Goal: Submit feedback/report problem: Submit feedback/report problem

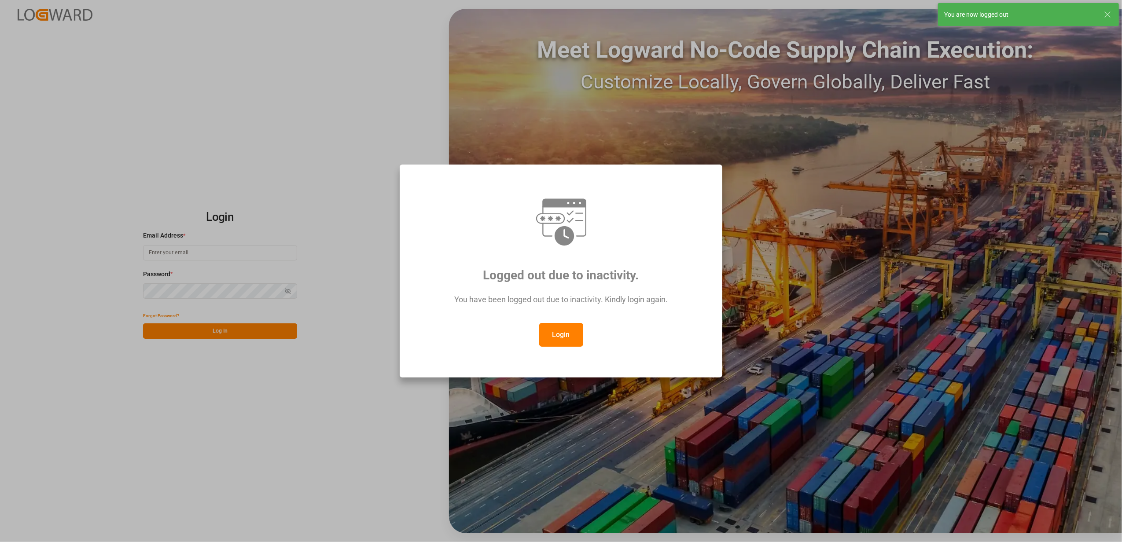
click at [566, 339] on button "Login" at bounding box center [561, 335] width 44 height 24
type input "[EMAIL_ADDRESS][DOMAIN_NAME]"
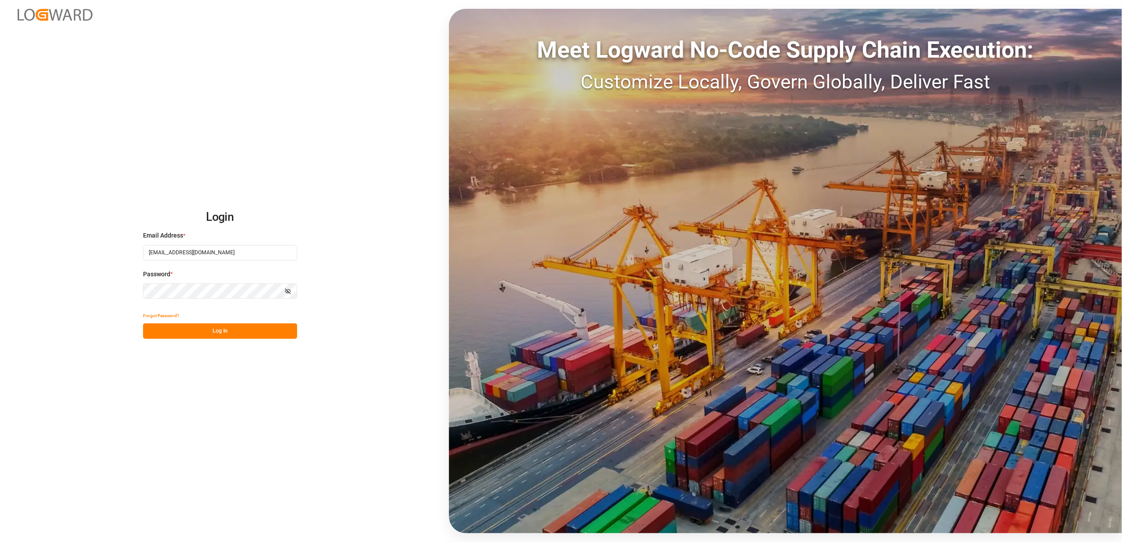
click at [283, 329] on button "Log In" at bounding box center [220, 331] width 154 height 15
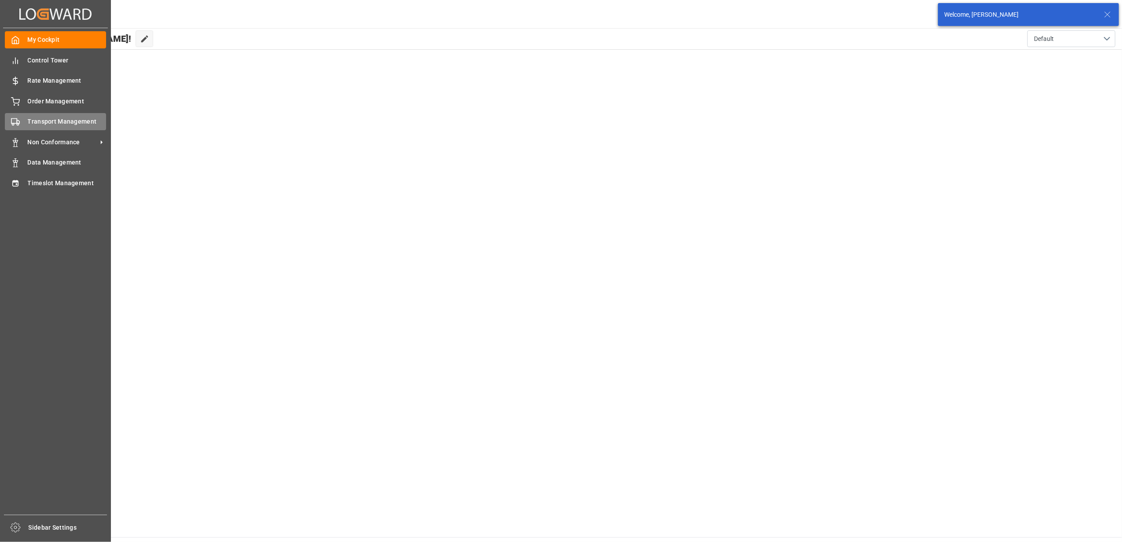
click at [39, 123] on span "Transport Management" at bounding box center [67, 121] width 79 height 9
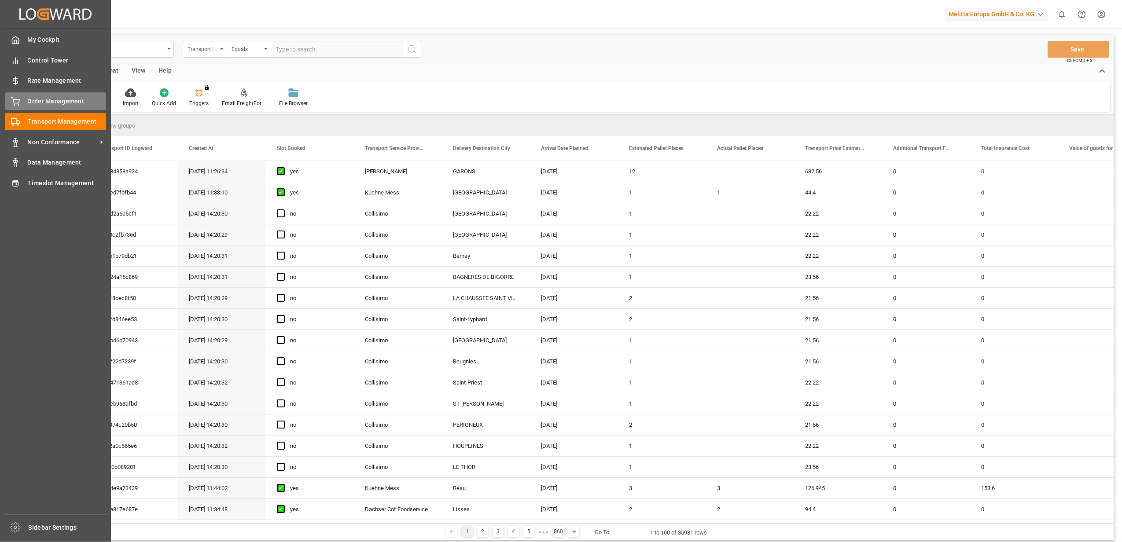
click at [25, 100] on div "Order Management Order Management" at bounding box center [55, 100] width 101 height 17
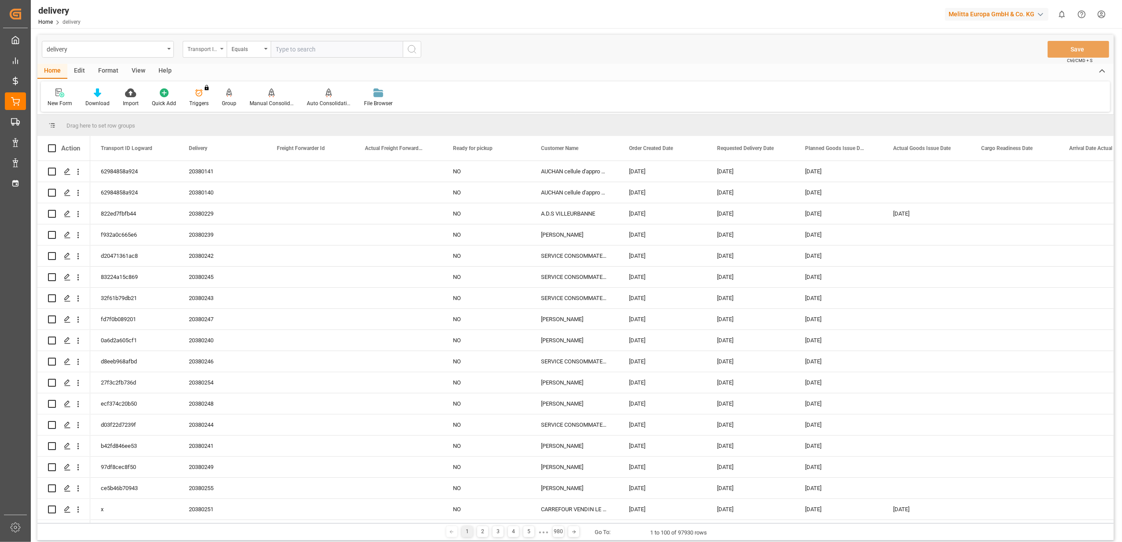
click at [221, 48] on icon "open menu" at bounding box center [222, 49] width 4 height 2
click at [224, 106] on div "Delivery" at bounding box center [248, 108] width 131 height 18
click at [367, 49] on input "text" at bounding box center [337, 49] width 132 height 17
type input "20379650"
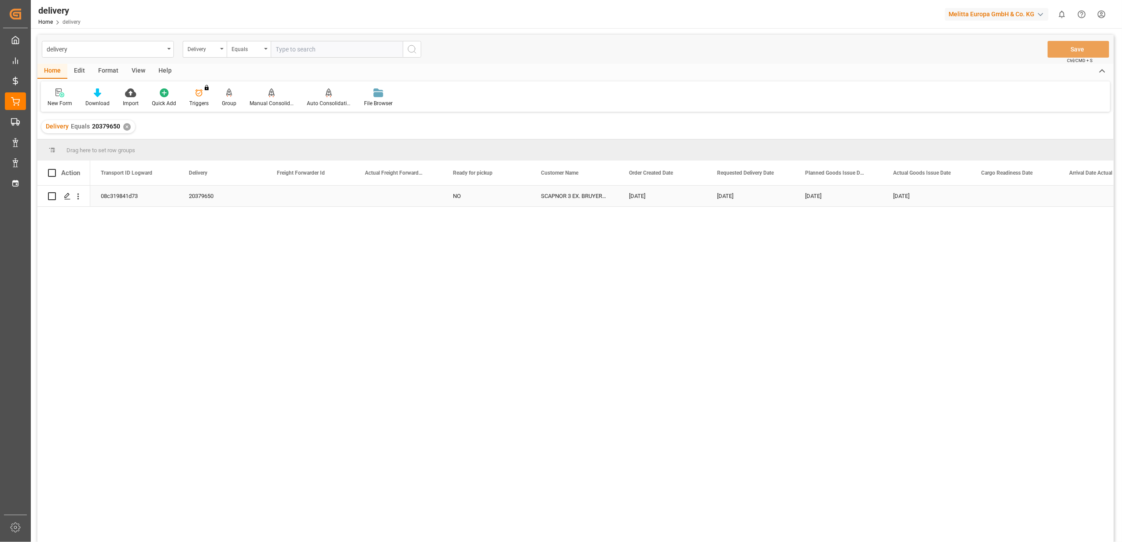
click at [108, 193] on div "08c319841d73" at bounding box center [134, 196] width 88 height 21
click at [141, 231] on span "Copy" at bounding box center [158, 229] width 69 height 17
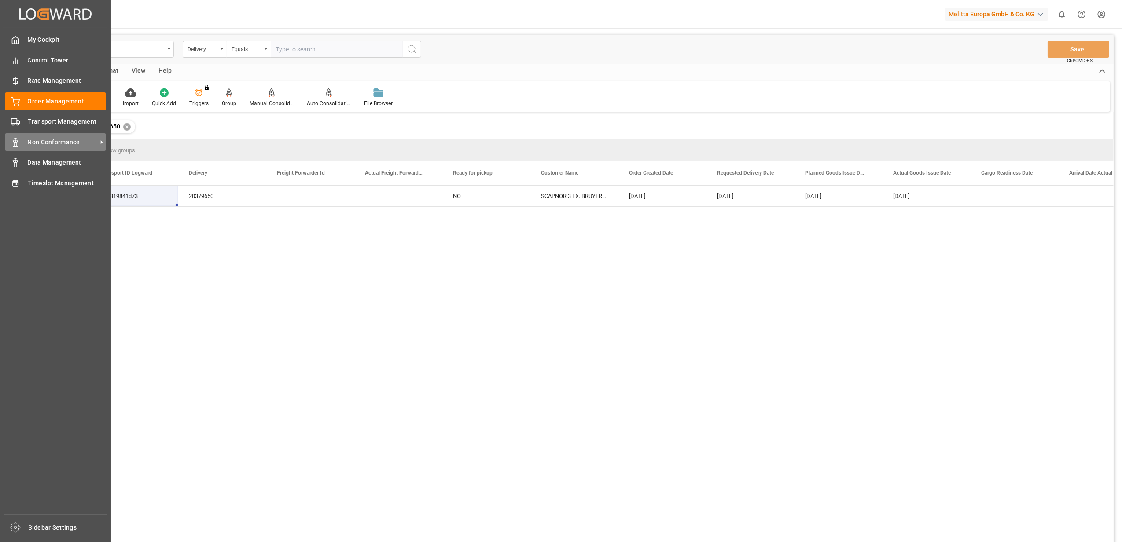
click at [65, 140] on span "Non Conformance" at bounding box center [63, 142] width 70 height 9
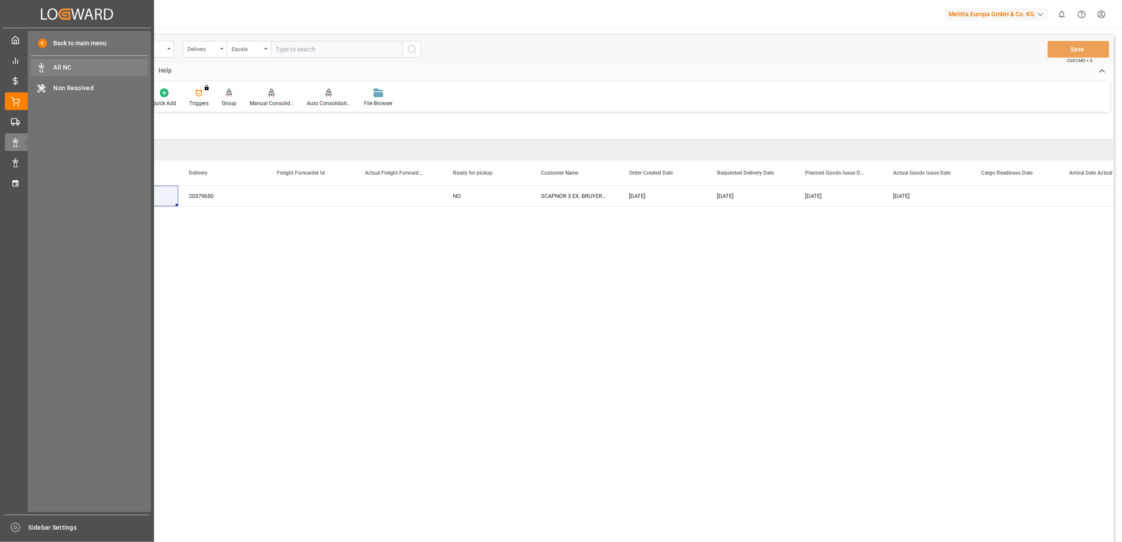
click at [69, 64] on span "All NC" at bounding box center [101, 67] width 95 height 9
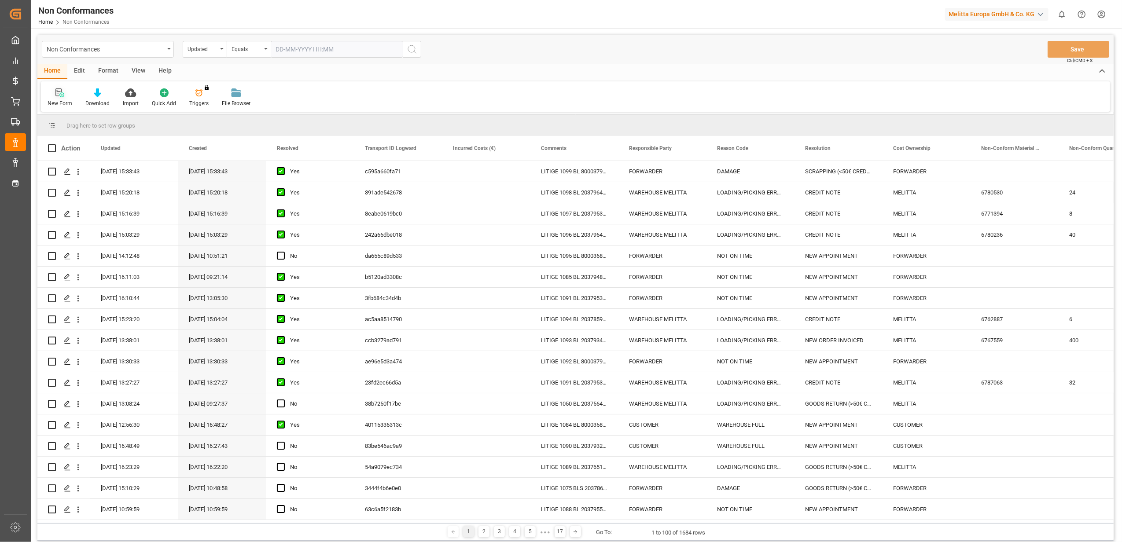
click at [57, 90] on icon at bounding box center [58, 93] width 6 height 8
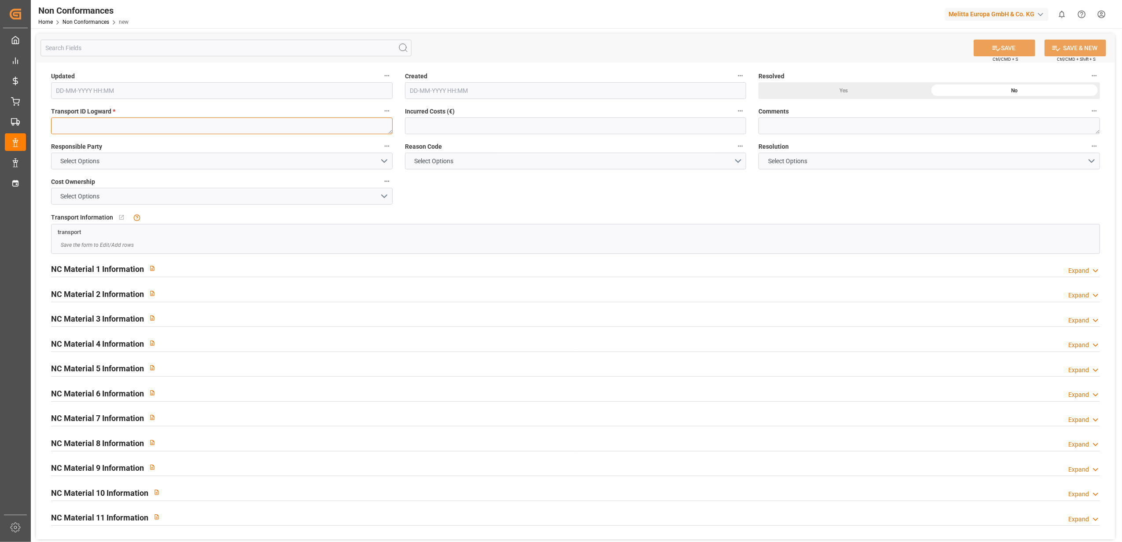
click at [87, 122] on textarea at bounding box center [222, 126] width 342 height 17
paste textarea "08c319841d73"
type textarea "08c319841d73"
click at [387, 162] on button "Select Options" at bounding box center [222, 161] width 342 height 17
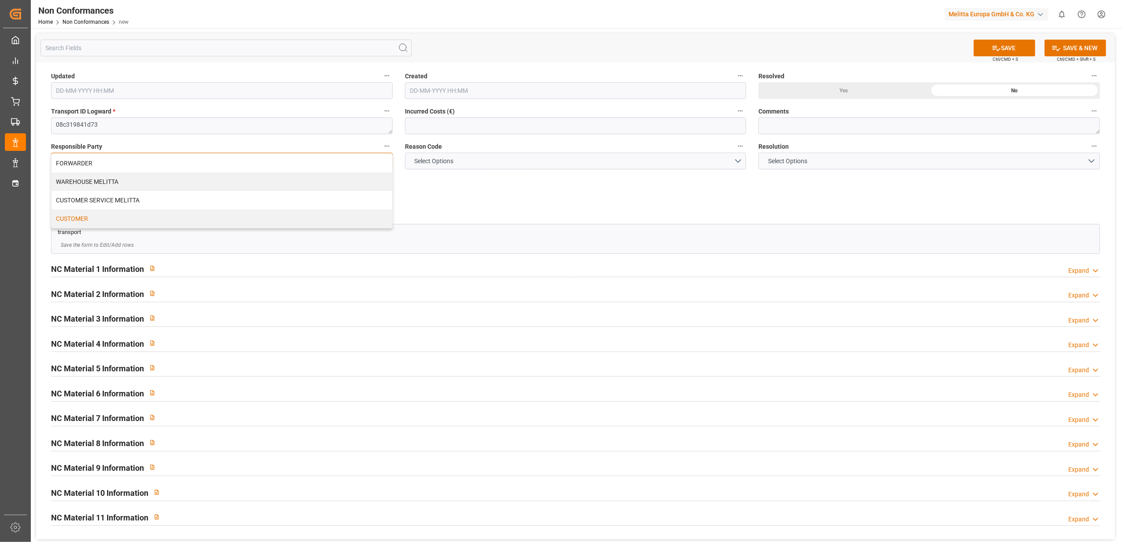
click at [340, 219] on div "CUSTOMER" at bounding box center [222, 219] width 341 height 18
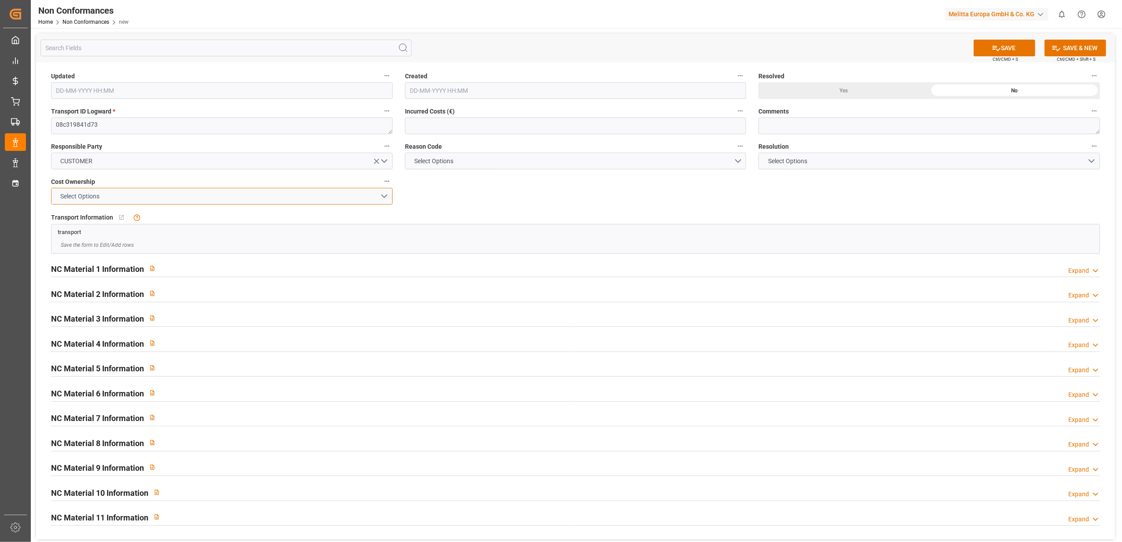
click at [385, 198] on button "Select Options" at bounding box center [222, 196] width 342 height 17
click at [340, 237] on div "CUSTOMER" at bounding box center [222, 235] width 341 height 18
click at [738, 161] on button "Select Options" at bounding box center [576, 161] width 342 height 17
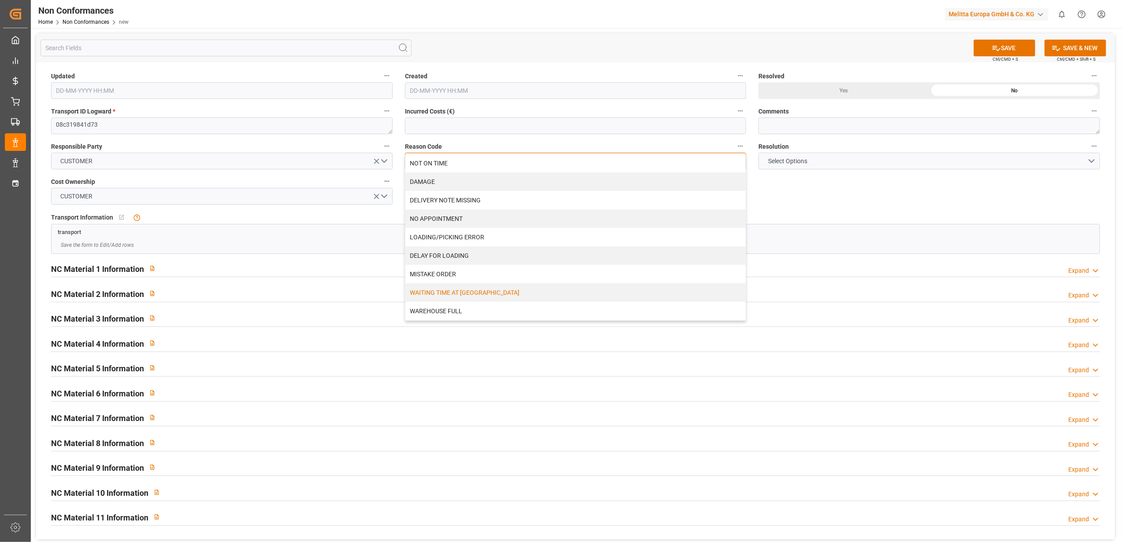
click at [564, 293] on div "WAITING TIME AT [GEOGRAPHIC_DATA]" at bounding box center [576, 293] width 341 height 18
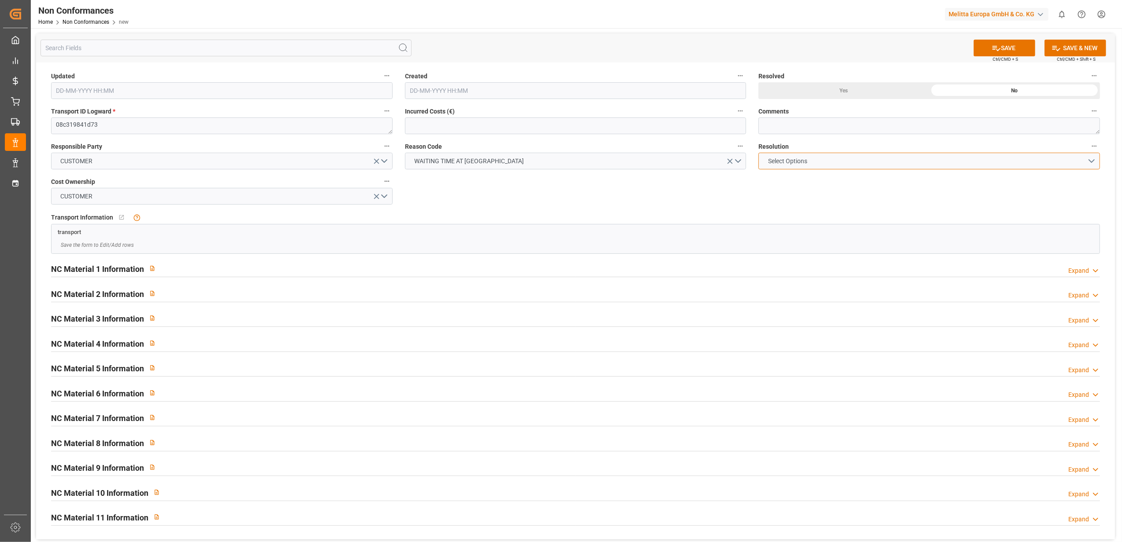
click at [1094, 161] on button "Select Options" at bounding box center [930, 161] width 342 height 17
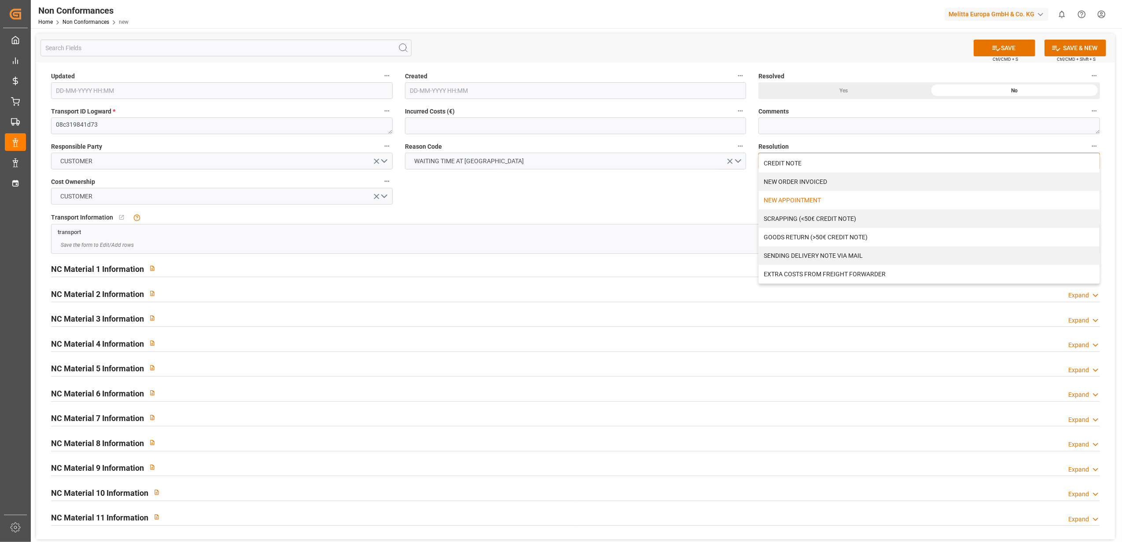
click at [850, 202] on div "NEW APPOINTMENT" at bounding box center [929, 200] width 341 height 18
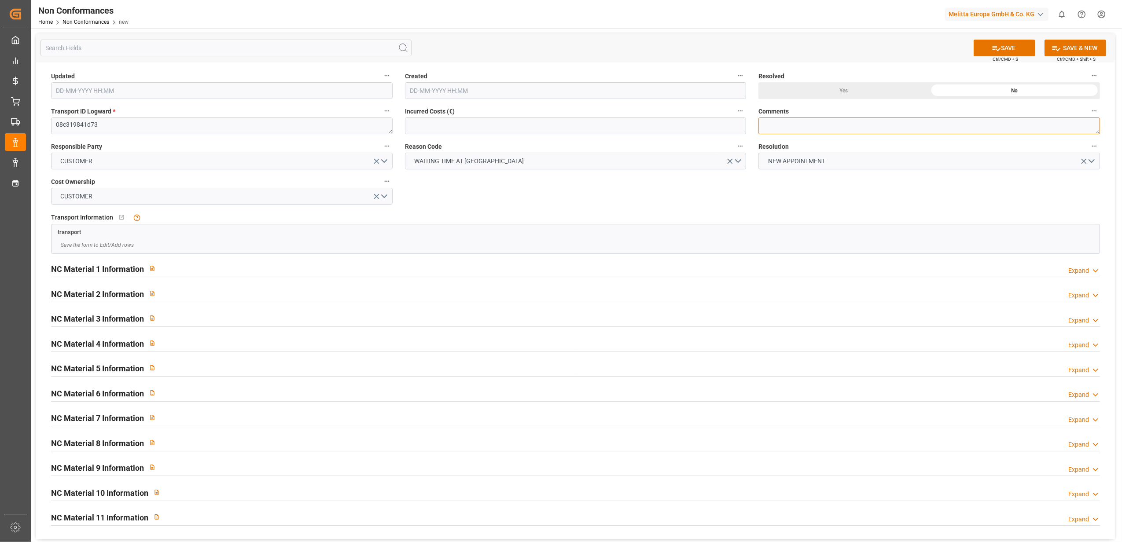
click at [817, 128] on textarea at bounding box center [930, 126] width 342 height 17
click at [1018, 47] on button "SAVE" at bounding box center [1005, 48] width 62 height 17
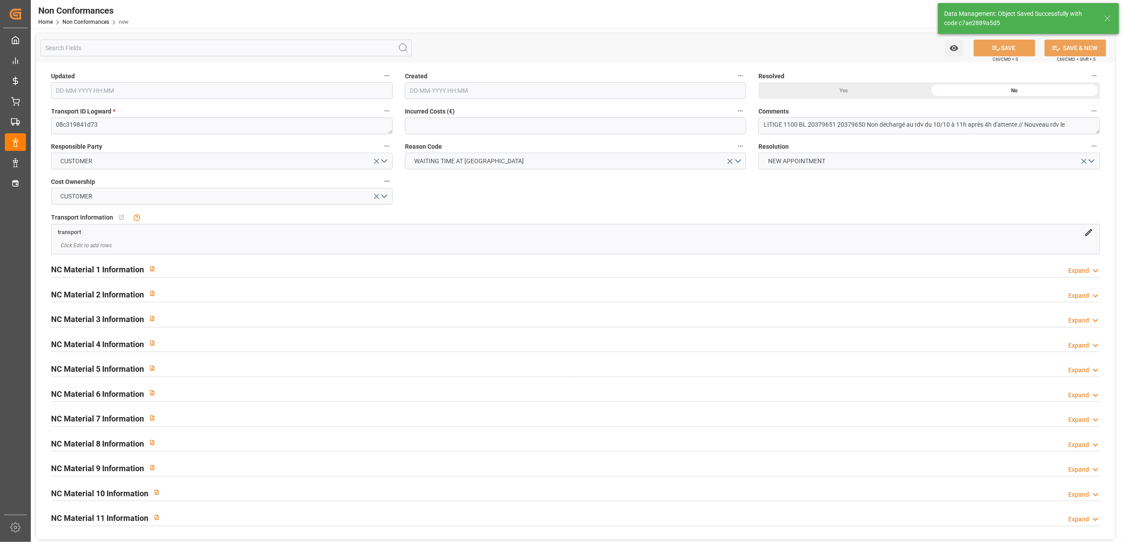
type textarea "LITIGE 1100 BL 20379651 20379650 Non déchargé au rdv du 10/10 à 11h après 4h d'…"
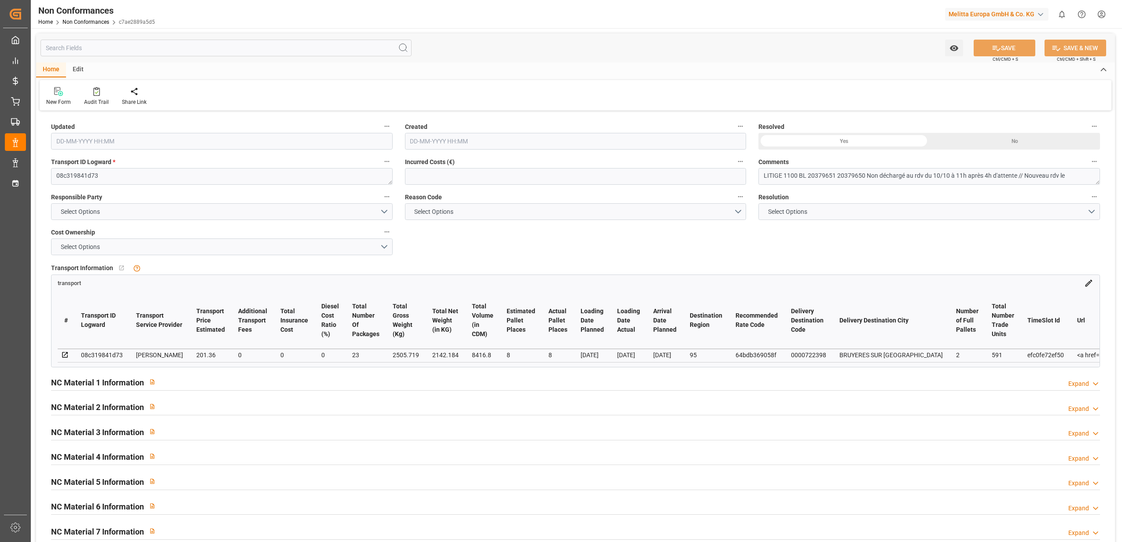
type input "10-10-2025 14:54"
click at [1099, 12] on html "Created by potrace 1.15, written by Peter Selinger 2001-2017 Created by potrace…" at bounding box center [561, 271] width 1122 height 542
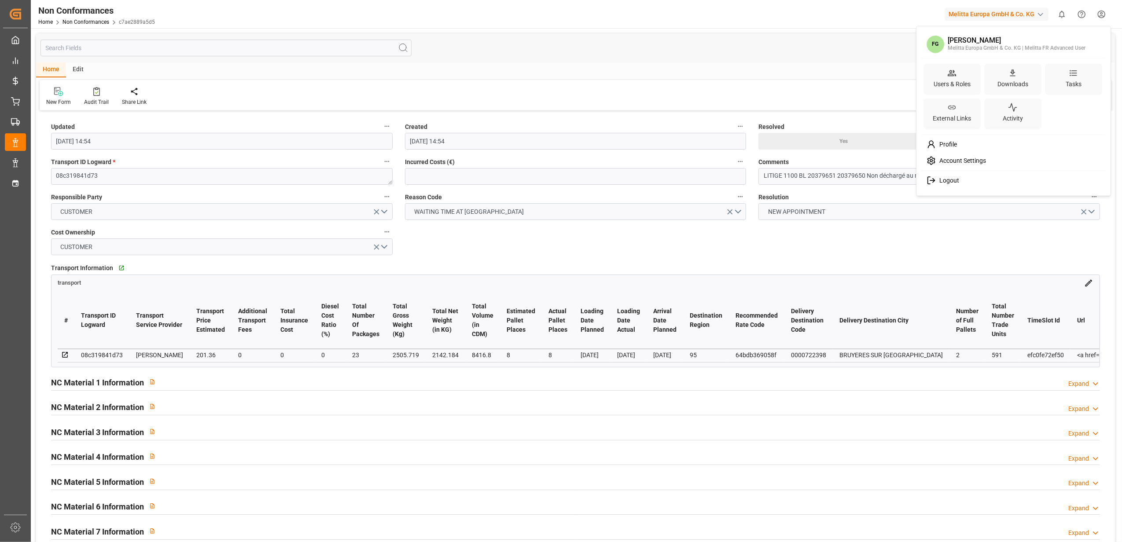
click at [941, 186] on div "Logout" at bounding box center [1014, 181] width 181 height 16
